Goal: Task Accomplishment & Management: Use online tool/utility

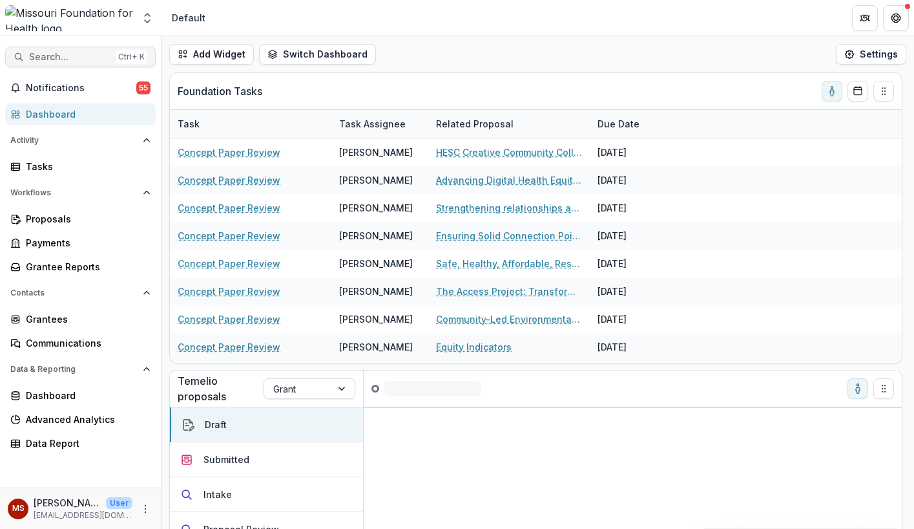
click at [100, 60] on span "Search..." at bounding box center [69, 57] width 81 height 11
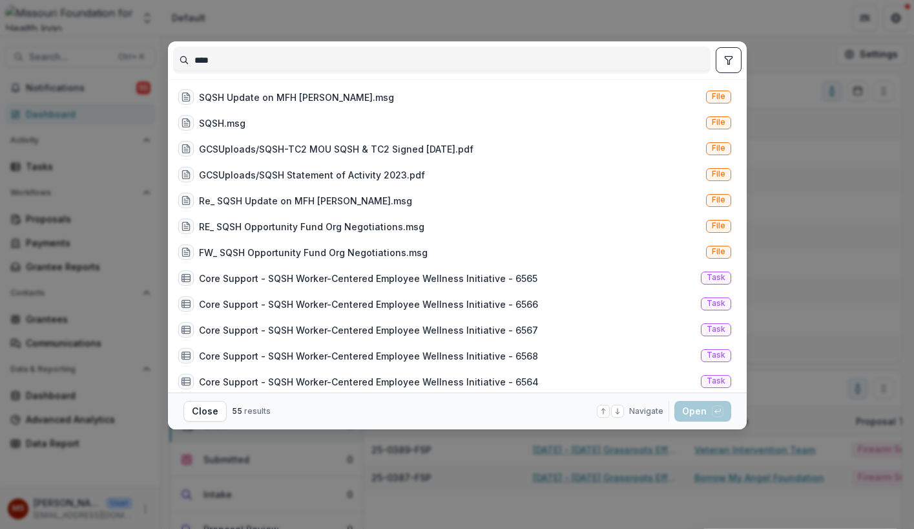
type input "****"
click at [110, 24] on div "**** SQSH Update on MFH [PERSON_NAME].msg File SQSH.msg File GCSUploads/SQSH-TC…" at bounding box center [457, 264] width 914 height 529
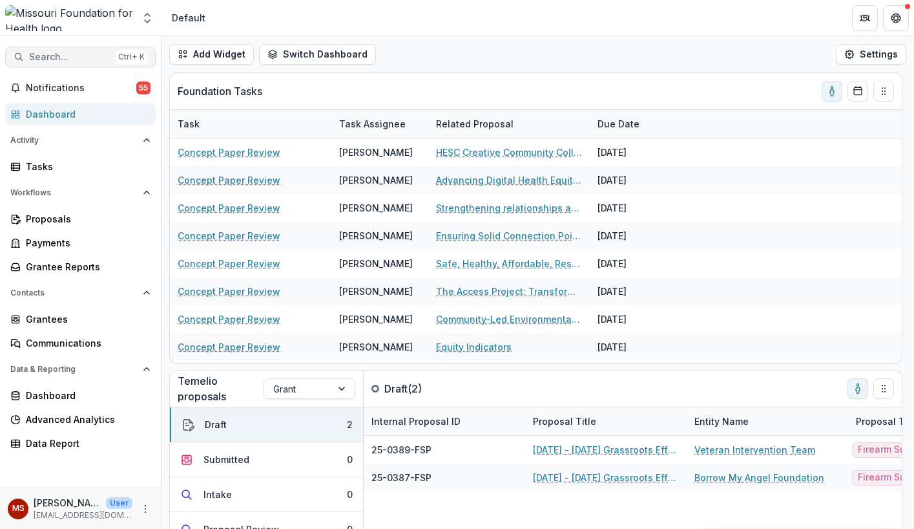
click at [77, 59] on span "Search..." at bounding box center [69, 57] width 81 height 11
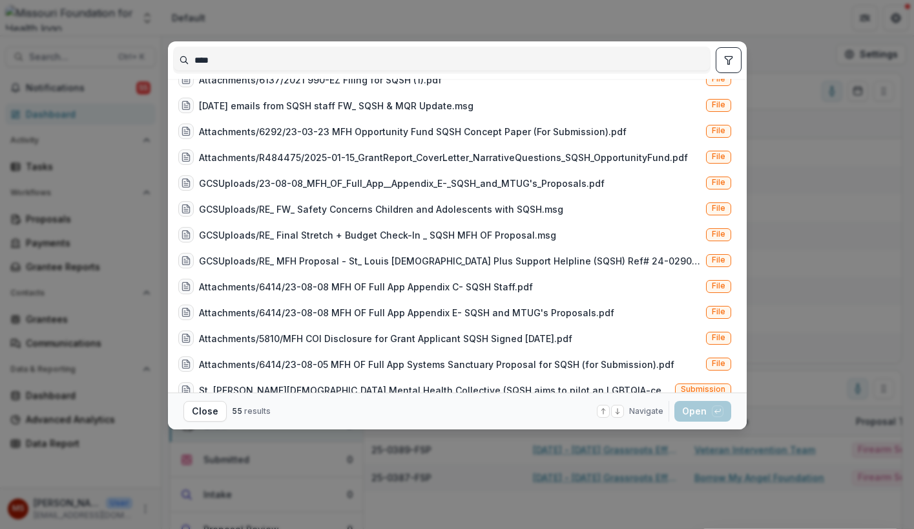
scroll to position [1119, 0]
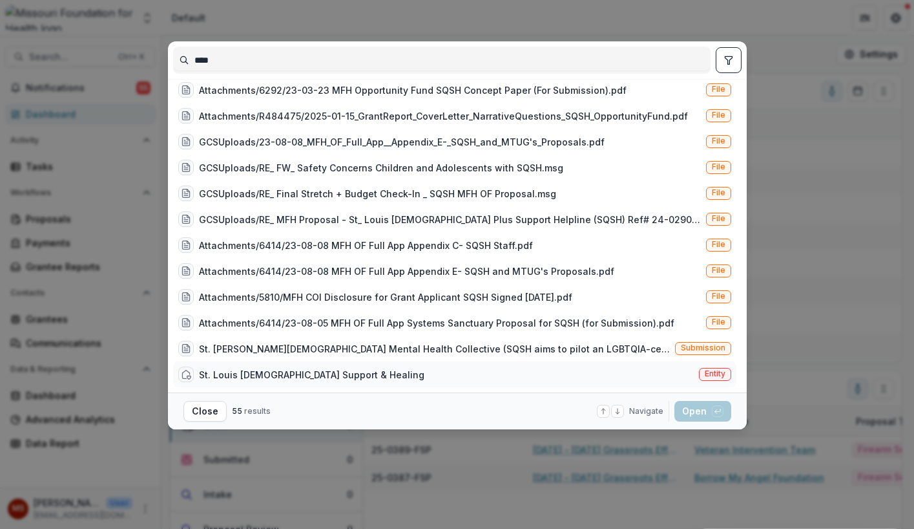
click at [311, 374] on div "St. Louis [DEMOGRAPHIC_DATA] Support & Healing" at bounding box center [312, 375] width 226 height 14
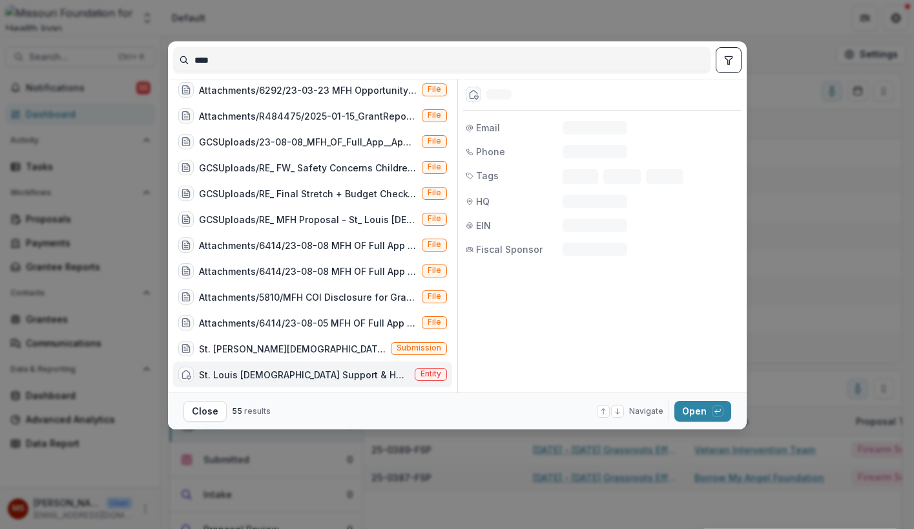
scroll to position [1108, 0]
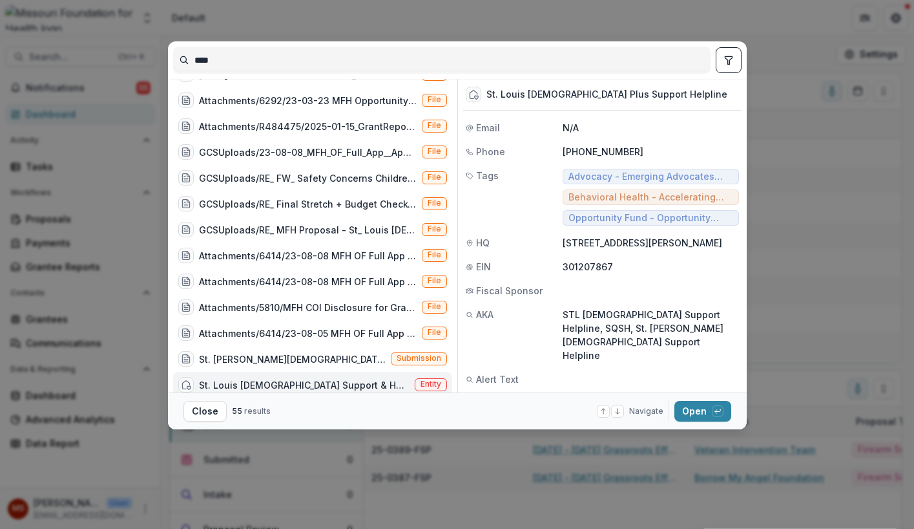
click at [314, 375] on div "St. Louis [DEMOGRAPHIC_DATA] Support & Healing Entity" at bounding box center [312, 385] width 279 height 26
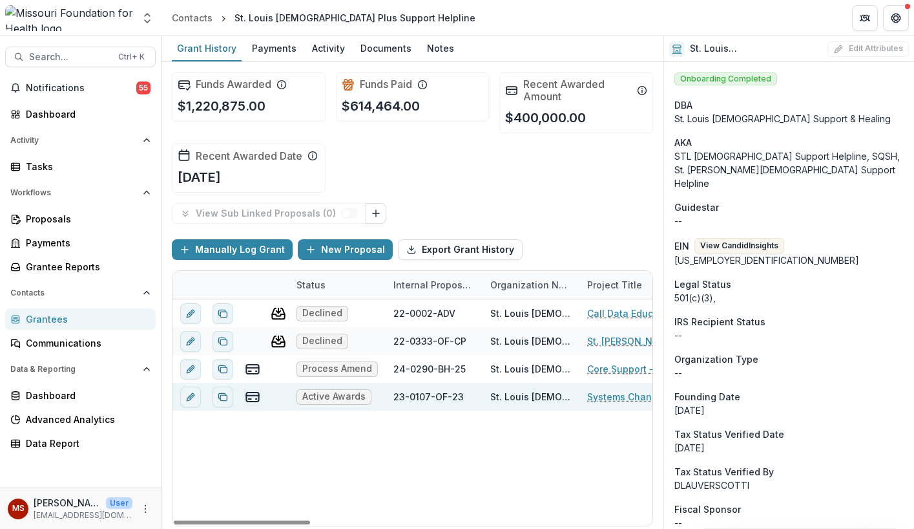
click at [359, 403] on span "Active Awards" at bounding box center [334, 397] width 75 height 16
click at [597, 399] on link "Systems Change Capacity-Building for [DEMOGRAPHIC_DATA] St. Louis Community Lea…" at bounding box center [660, 397] width 146 height 14
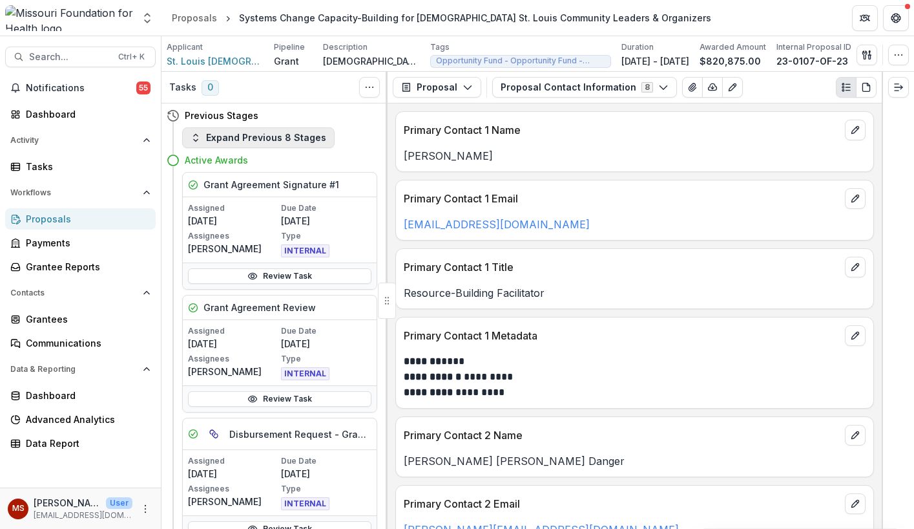
click at [267, 144] on button "Expand Previous 8 Stages" at bounding box center [258, 137] width 153 height 21
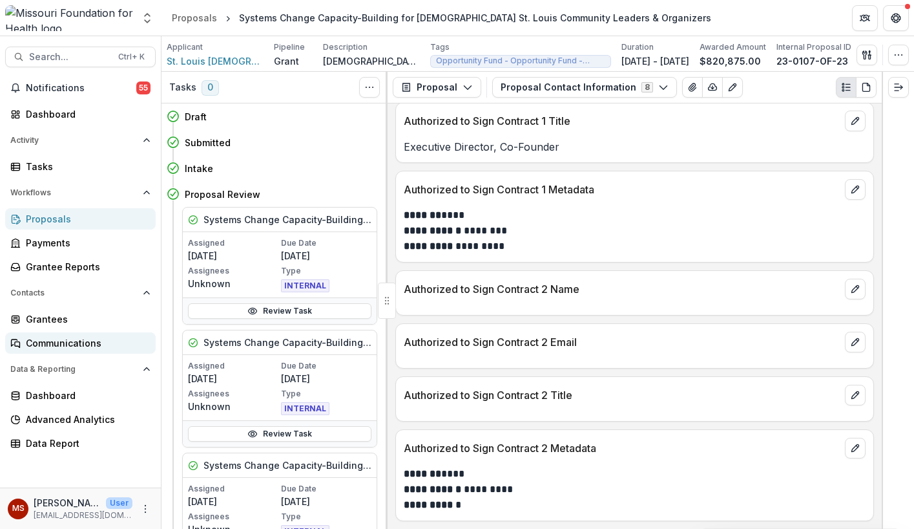
click at [79, 341] on div "Communications" at bounding box center [86, 343] width 120 height 14
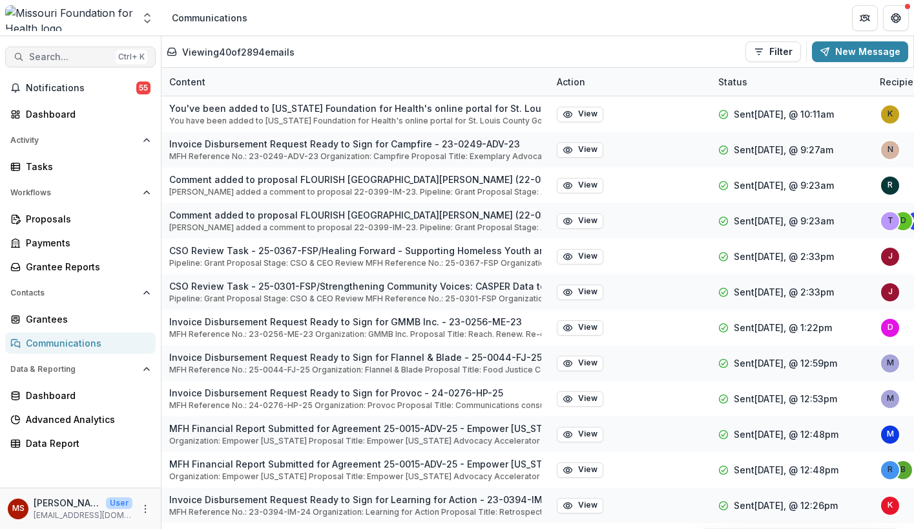
click at [62, 59] on span "Search..." at bounding box center [69, 57] width 81 height 11
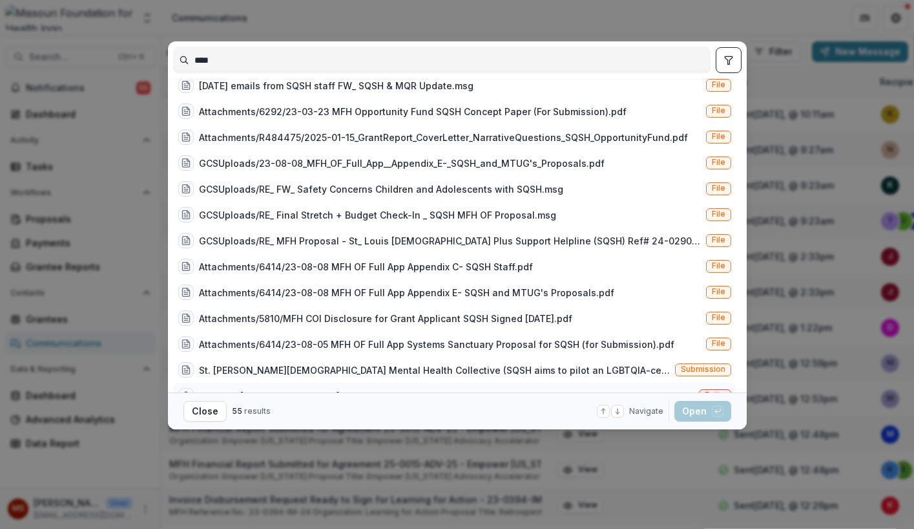
scroll to position [1119, 0]
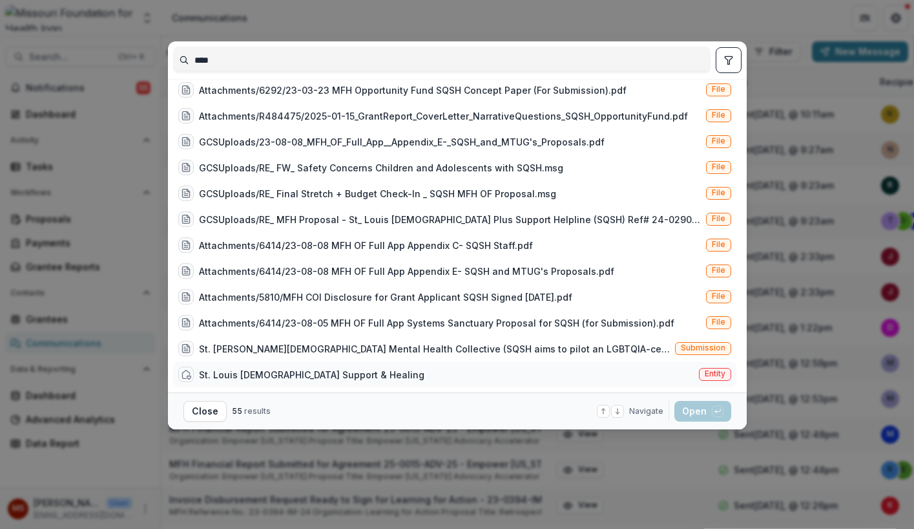
type input "****"
click at [291, 370] on div "St. Louis [DEMOGRAPHIC_DATA] Support & Healing" at bounding box center [312, 375] width 226 height 14
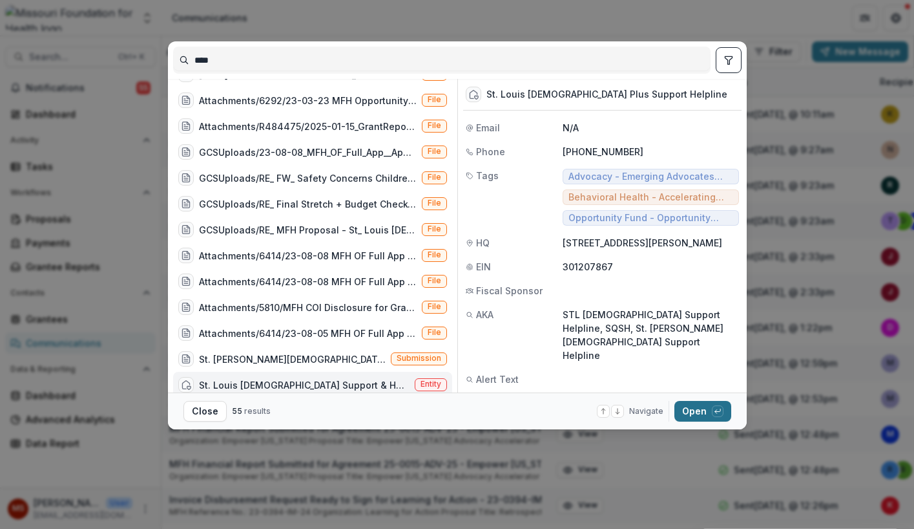
click at [703, 415] on button "Open with enter key" at bounding box center [703, 411] width 57 height 21
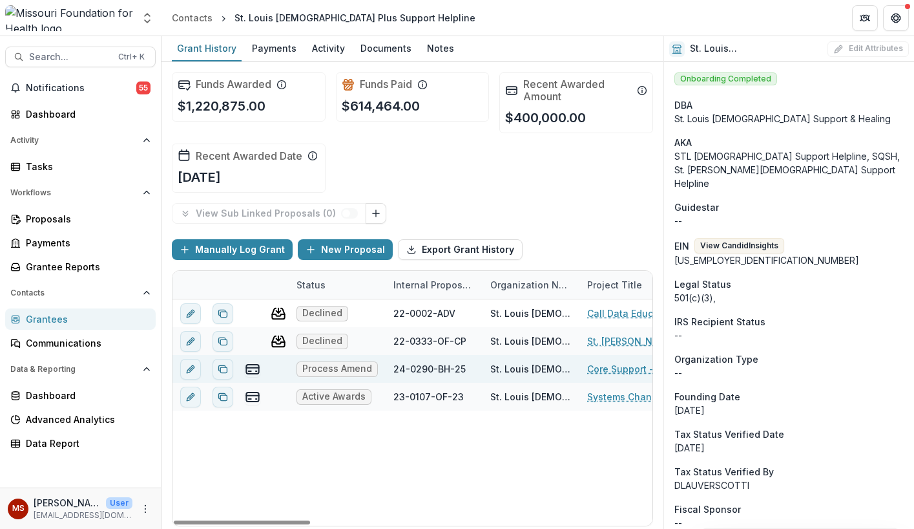
click at [610, 370] on link "Core Support - SQSH Worker-Centered Employee Wellness Initiative" at bounding box center [660, 369] width 146 height 14
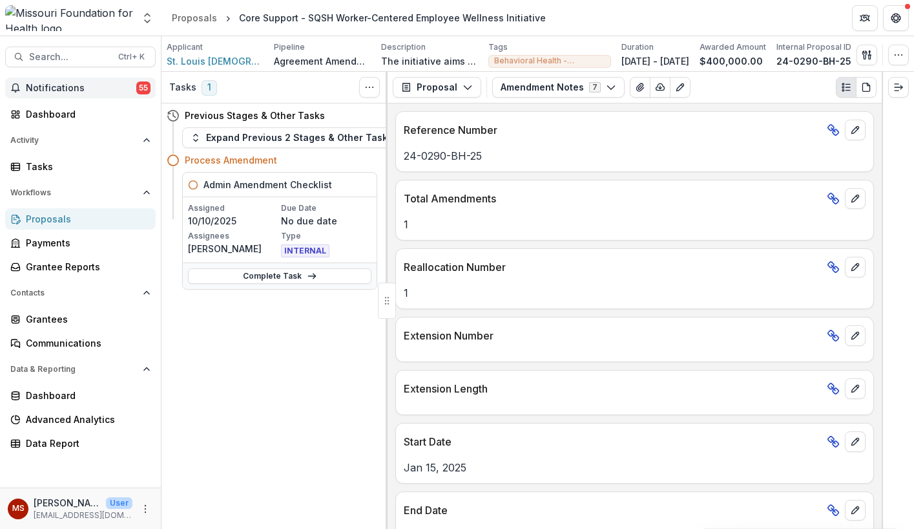
click at [46, 81] on button "Notifications 55" at bounding box center [80, 88] width 151 height 21
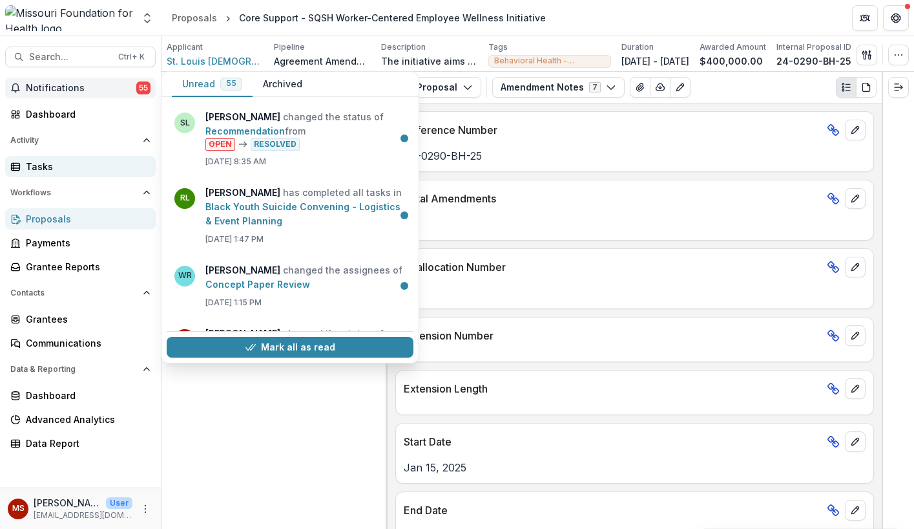
click at [63, 166] on div "Tasks" at bounding box center [86, 167] width 120 height 14
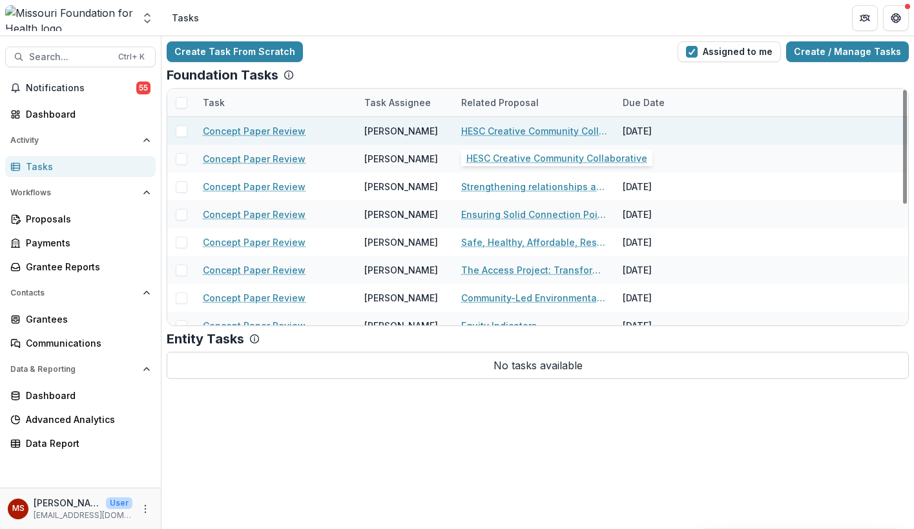
click at [497, 136] on link "HESC Creative Community Collaborative" at bounding box center [534, 131] width 146 height 14
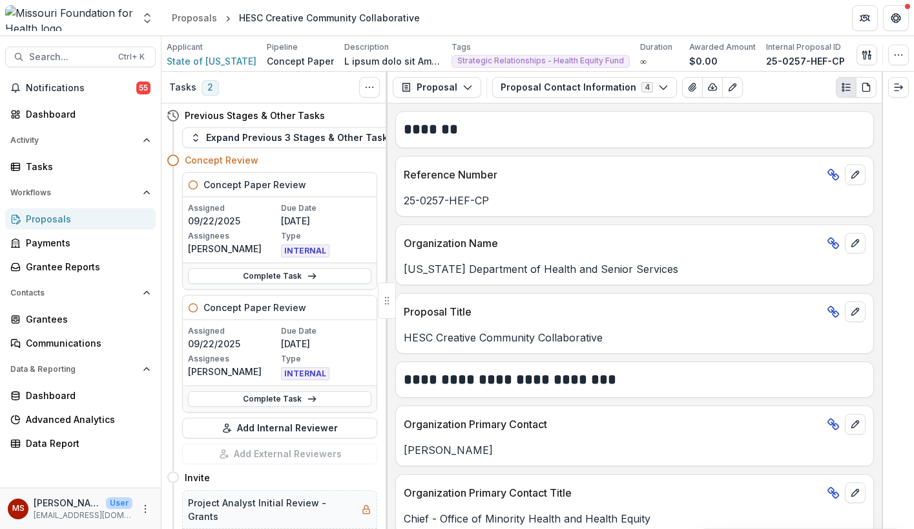
click at [207, 85] on span "2" at bounding box center [210, 88] width 17 height 16
click at [213, 89] on span "2" at bounding box center [210, 88] width 17 height 16
click at [78, 169] on div "Tasks" at bounding box center [86, 167] width 120 height 14
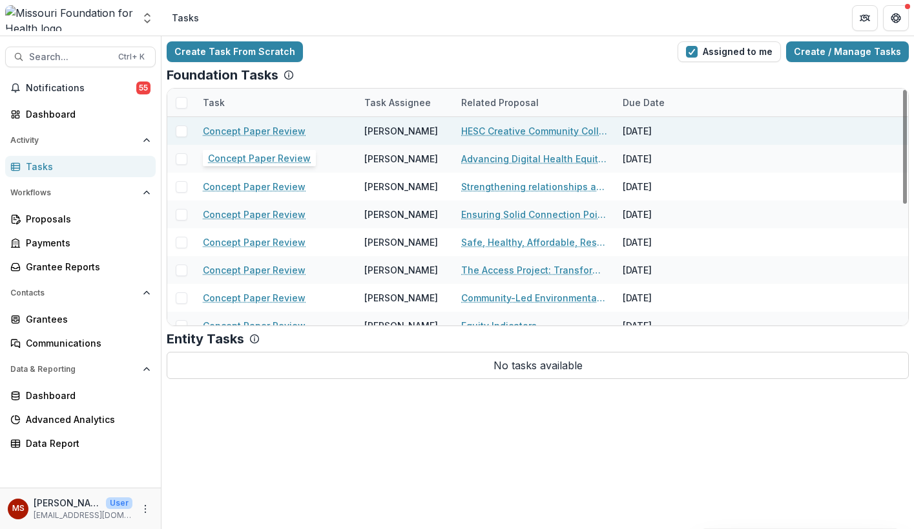
click at [255, 131] on link "Concept Paper Review" at bounding box center [254, 131] width 103 height 14
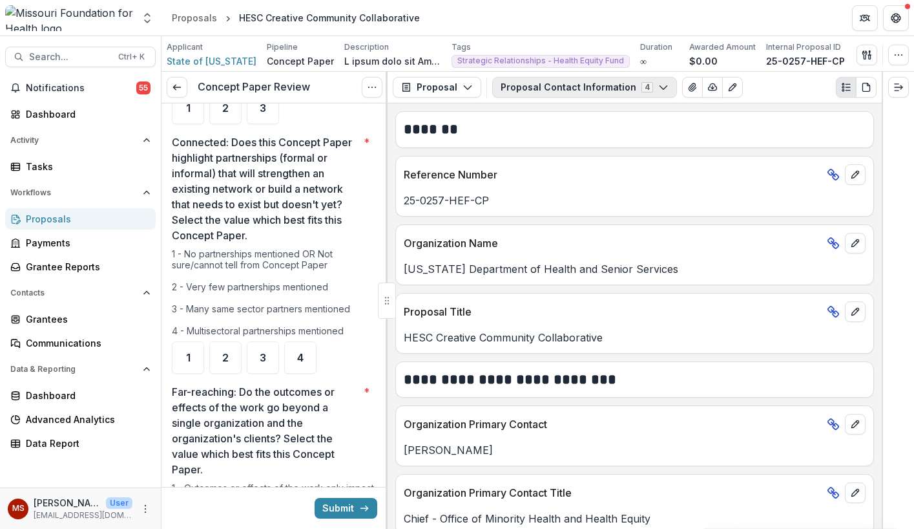
click at [567, 89] on button "Proposal Contact Information 4" at bounding box center [584, 87] width 185 height 21
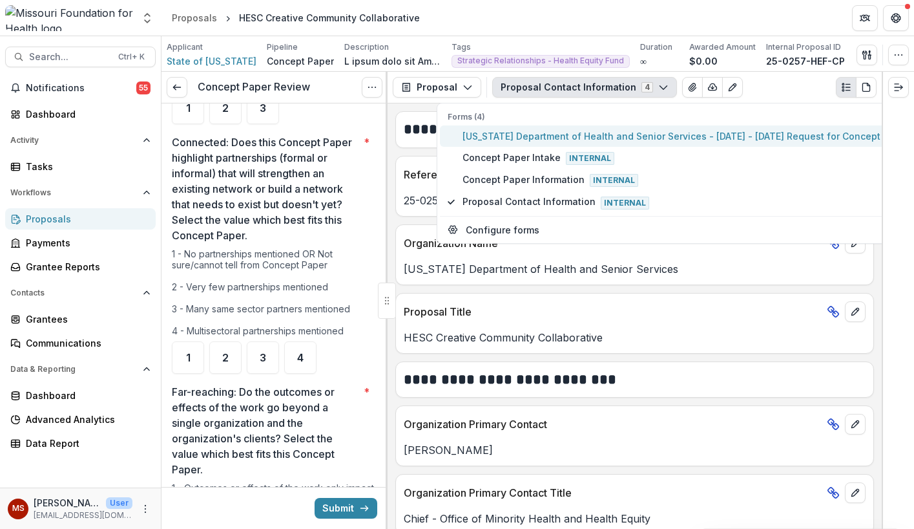
click at [573, 140] on span "[US_STATE] Department of Health and Senior Services - [DATE] - [DATE] Request f…" at bounding box center [689, 136] width 452 height 14
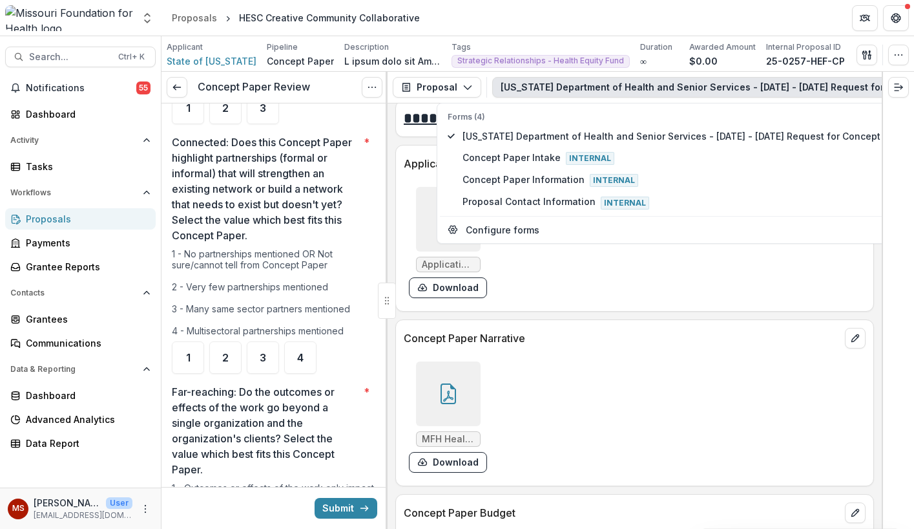
scroll to position [3425, 0]
click at [448, 460] on button "Download" at bounding box center [448, 464] width 78 height 21
